Goal: Task Accomplishment & Management: Complete application form

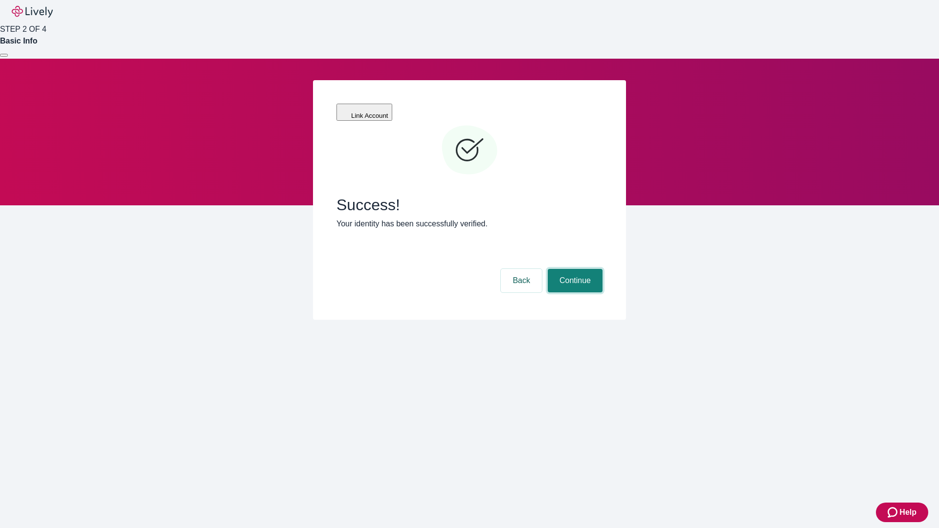
click at [574, 269] on button "Continue" at bounding box center [575, 280] width 55 height 23
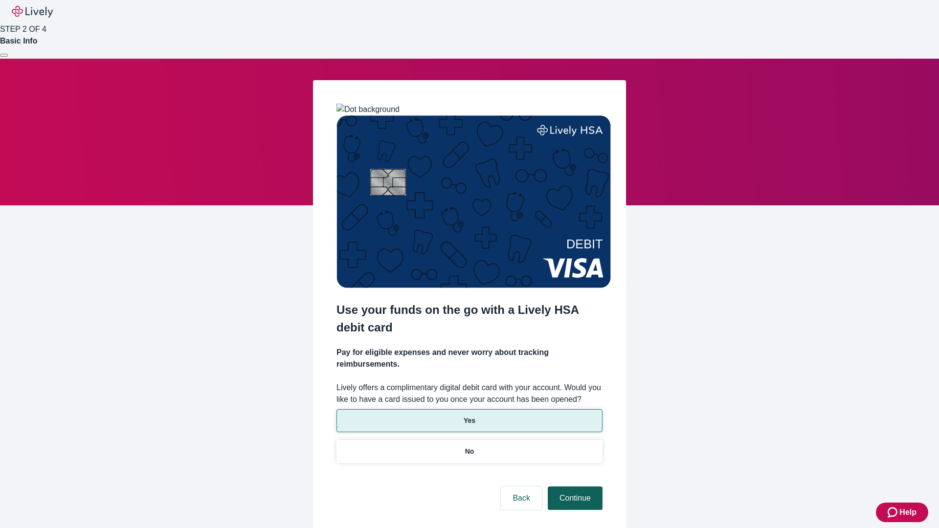
click at [469, 416] on p "Yes" at bounding box center [470, 421] width 12 height 10
click at [574, 487] on button "Continue" at bounding box center [575, 498] width 55 height 23
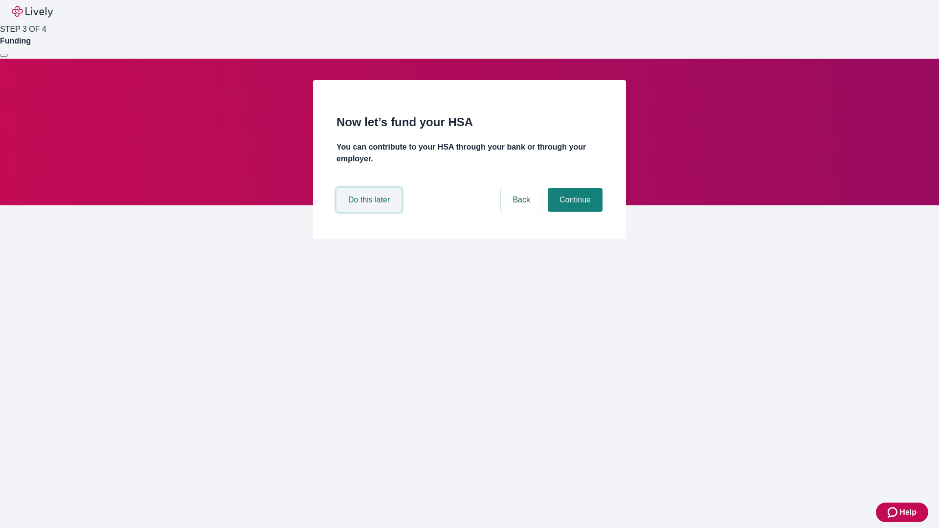
click at [370, 212] on button "Do this later" at bounding box center [368, 199] width 65 height 23
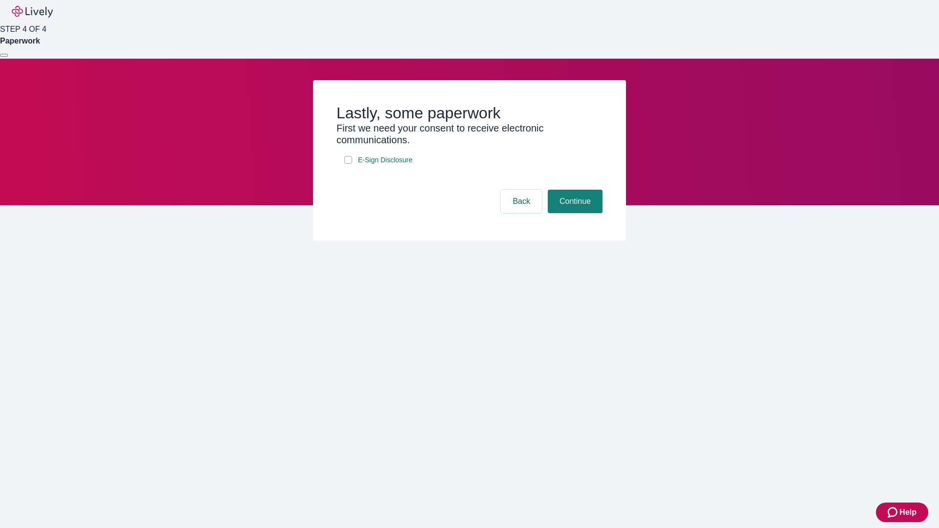
click at [348, 164] on input "E-Sign Disclosure" at bounding box center [348, 160] width 8 height 8
checkbox input "true"
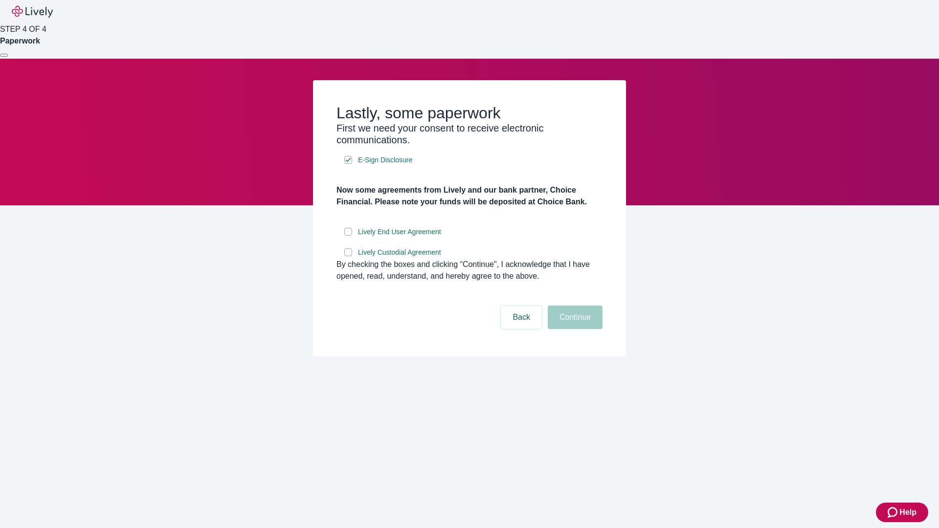
click at [348, 236] on input "Lively End User Agreement" at bounding box center [348, 232] width 8 height 8
checkbox input "true"
click at [348, 256] on input "Lively Custodial Agreement" at bounding box center [348, 252] width 8 height 8
checkbox input "true"
click at [574, 329] on button "Continue" at bounding box center [575, 317] width 55 height 23
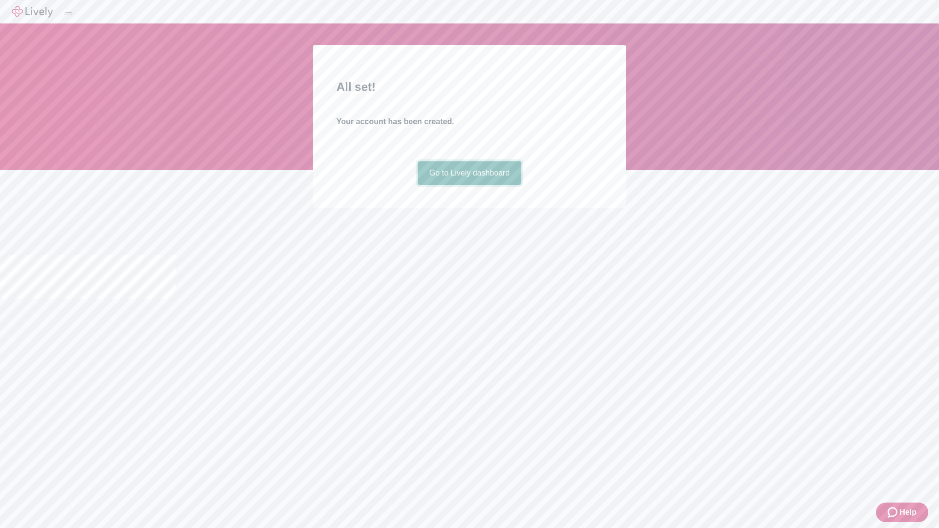
click at [469, 185] on link "Go to Lively dashboard" at bounding box center [470, 172] width 104 height 23
